Goal: Check status: Check status

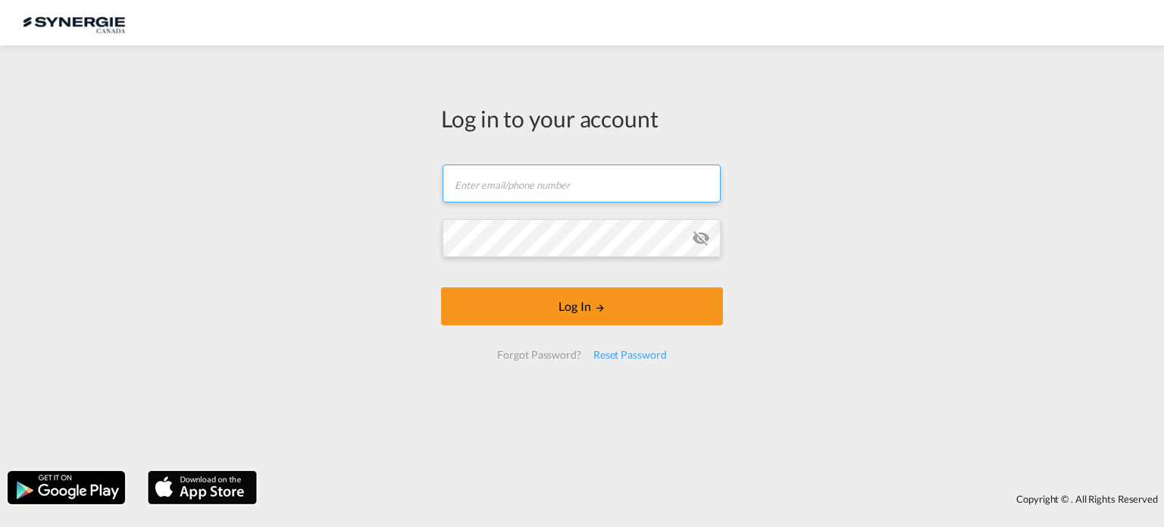
type input "[EMAIL_ADDRESS][DOMAIN_NAME]"
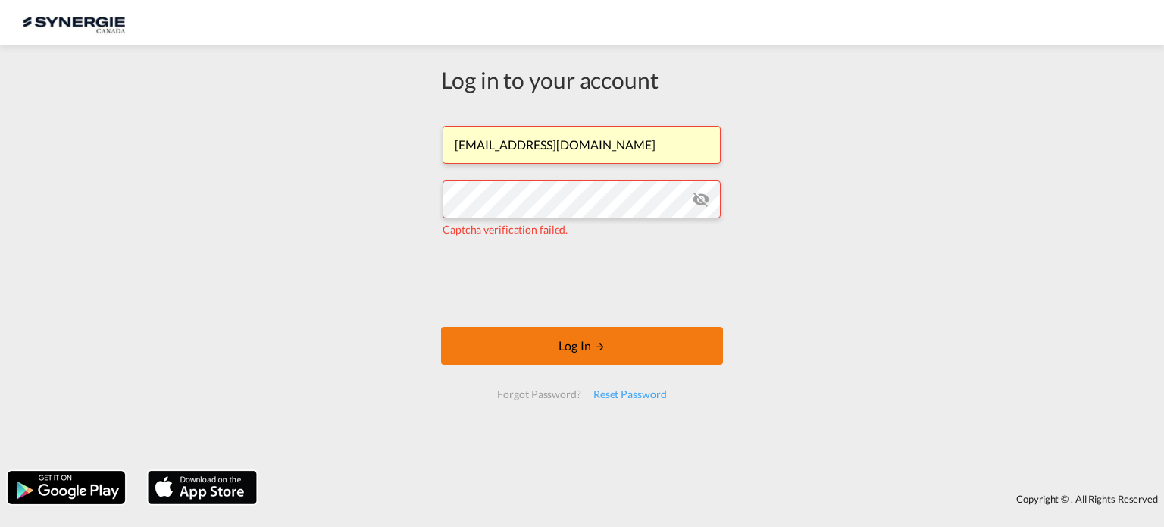
click at [595, 342] on md-icon "LOGIN" at bounding box center [600, 346] width 11 height 11
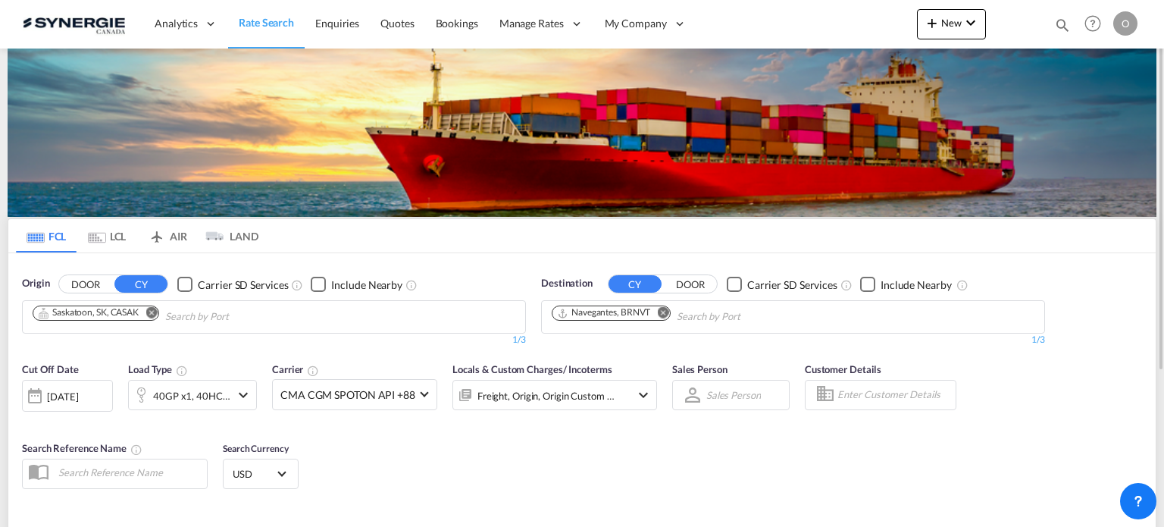
click at [1059, 21] on md-icon "icon-magnify" at bounding box center [1062, 25] width 17 height 17
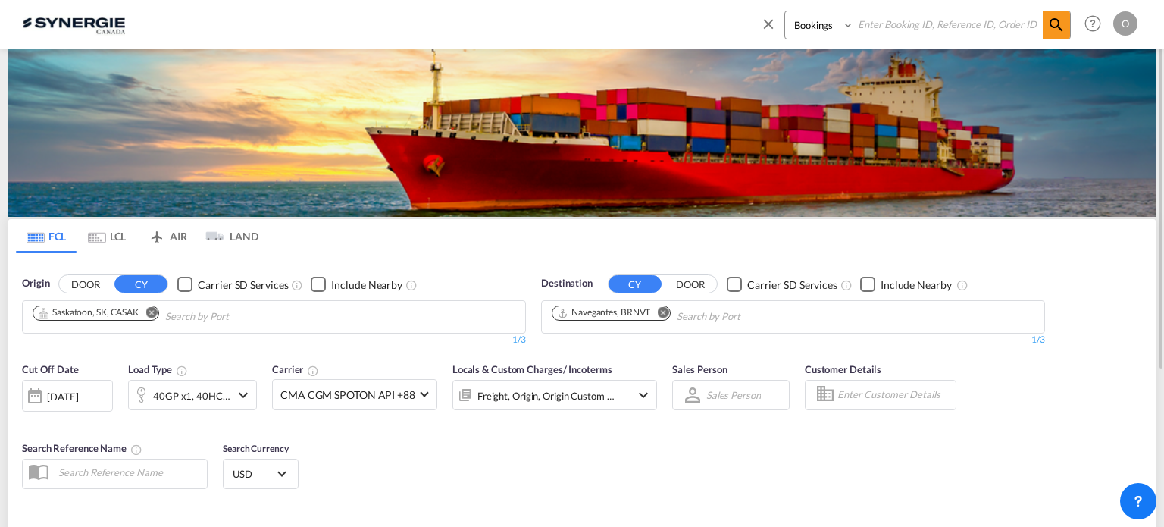
click at [812, 20] on select "Bookings Quotes Enquiries" at bounding box center [821, 24] width 72 height 27
select select "Quotes"
click at [785, 11] on select "Bookings Quotes Enquiries" at bounding box center [821, 24] width 72 height 27
click at [888, 21] on input at bounding box center [948, 24] width 189 height 27
paste input "SYC000014008"
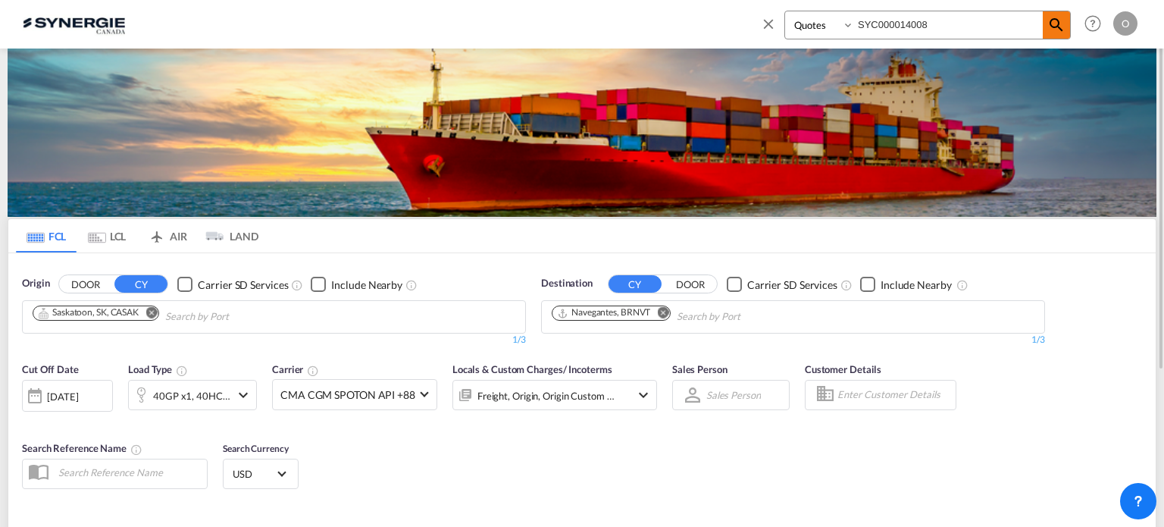
type input "SYC000014008"
click at [1061, 27] on md-icon "icon-magnify" at bounding box center [1057, 25] width 18 height 18
